Goal: Task Accomplishment & Management: Use online tool/utility

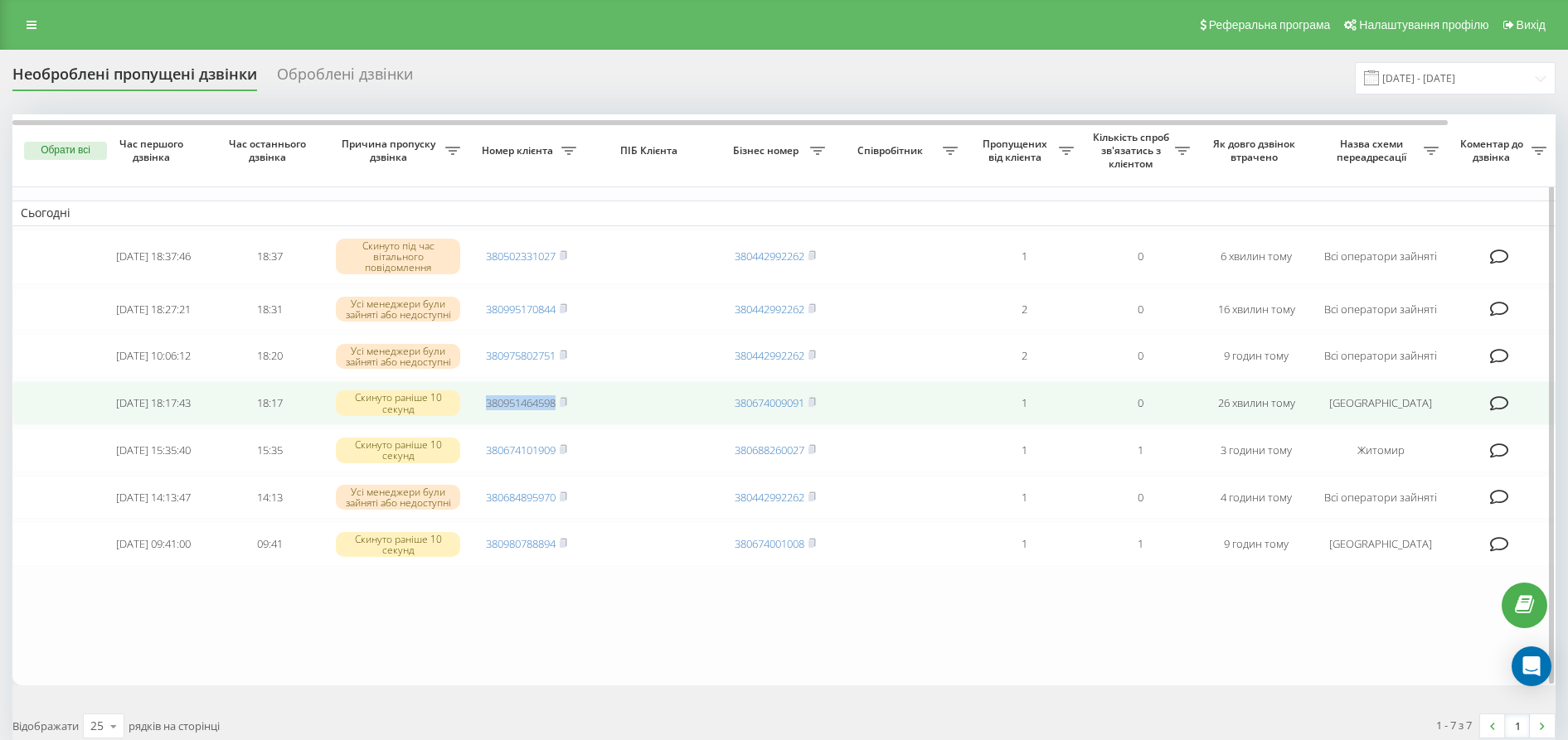
drag, startPoint x: 477, startPoint y: 399, endPoint x: 551, endPoint y: 402, distance: 74.1
click at [561, 404] on td "380951464598" at bounding box center [527, 404] width 116 height 44
copy link "380951464598"
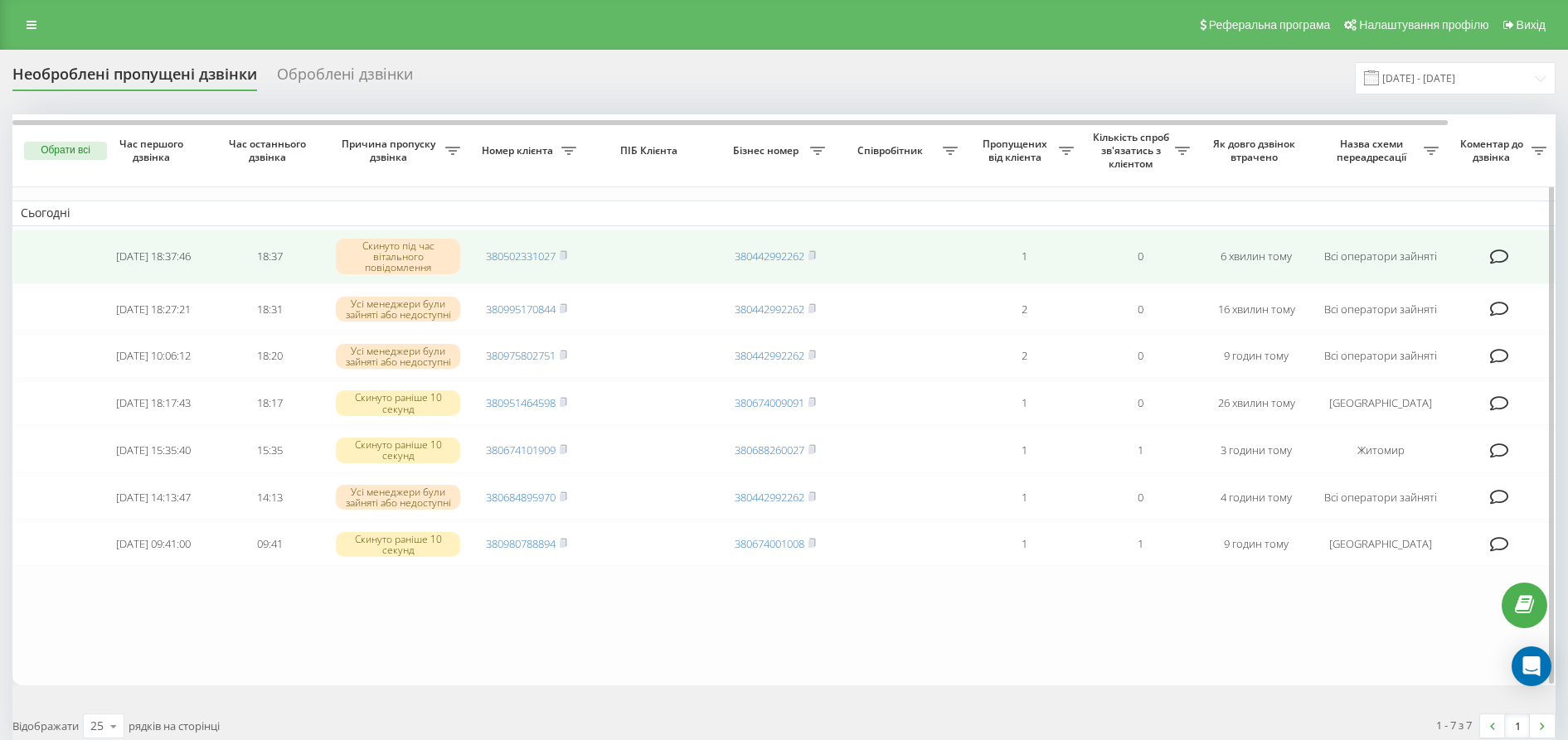
click at [483, 253] on td "380502331027" at bounding box center [527, 257] width 116 height 54
drag, startPoint x: 478, startPoint y: 253, endPoint x: 555, endPoint y: 259, distance: 77.2
click at [555, 259] on td "380502331027" at bounding box center [527, 257] width 116 height 54
copy link "380502331027"
